Goal: Check status: Check status

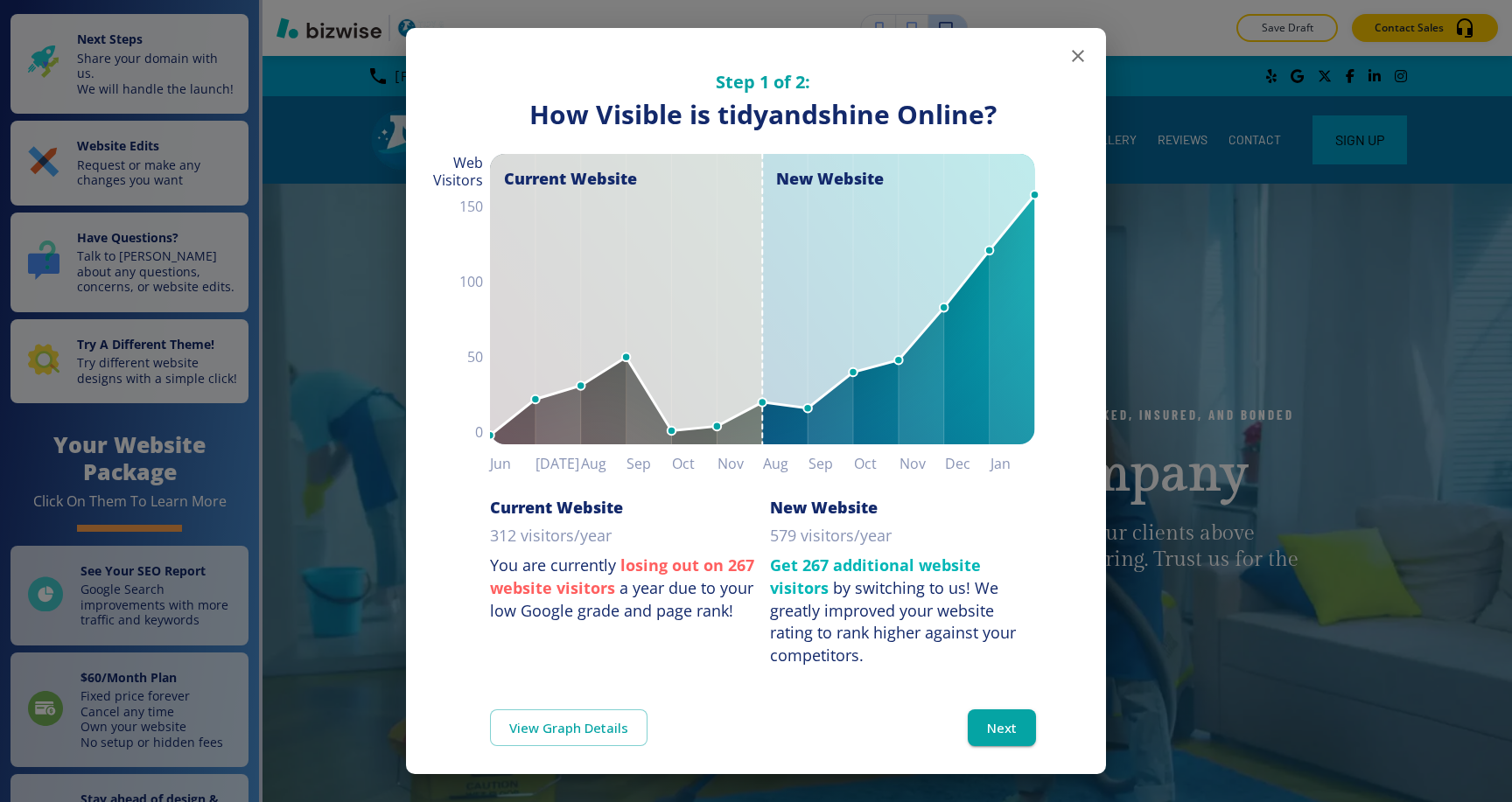
click at [1081, 56] on icon "button" at bounding box center [1077, 56] width 21 height 21
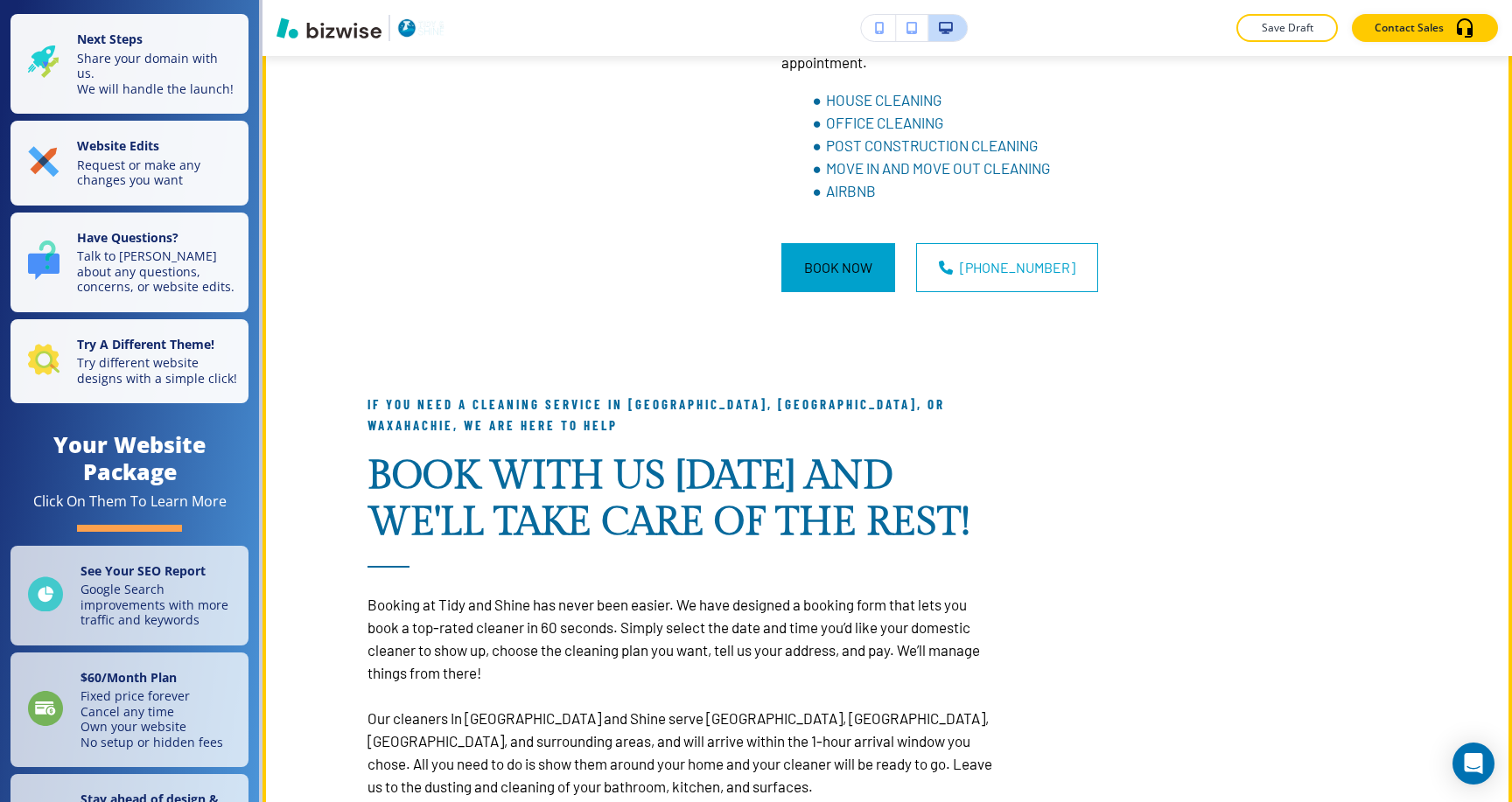
scroll to position [5741, 0]
